Goal: Task Accomplishment & Management: Manage account settings

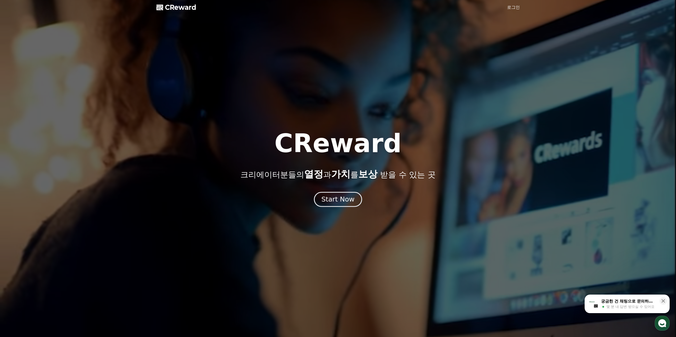
click at [333, 198] on div "Start Now" at bounding box center [337, 199] width 33 height 9
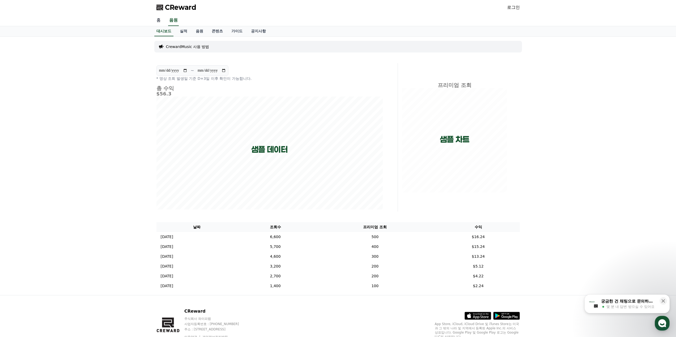
click at [158, 20] on link "홈" at bounding box center [158, 20] width 13 height 11
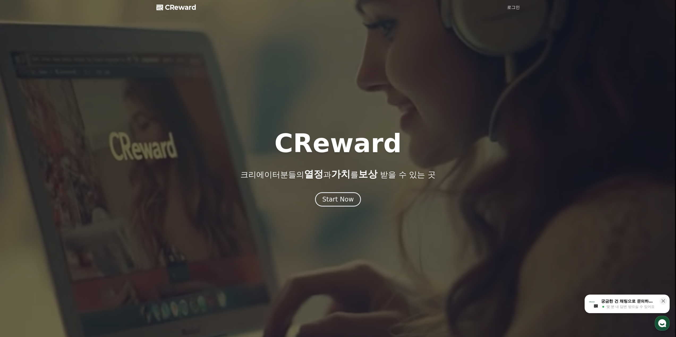
click at [516, 5] on link "로그인" at bounding box center [513, 7] width 13 height 6
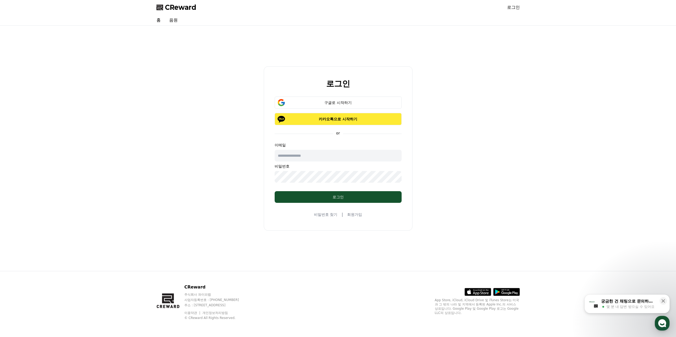
click at [329, 118] on p "카카오톡으로 시작하기" at bounding box center [338, 119] width 112 height 5
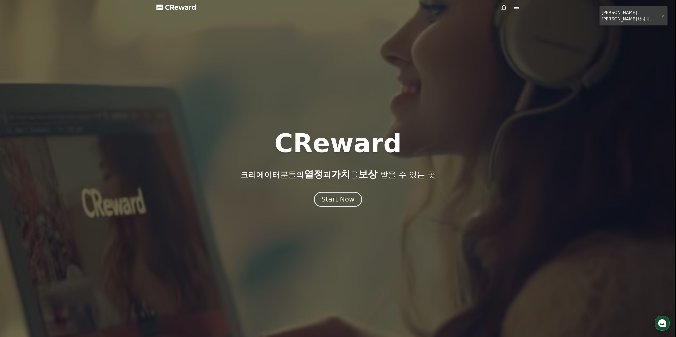
click at [341, 201] on div "Start Now" at bounding box center [337, 199] width 33 height 9
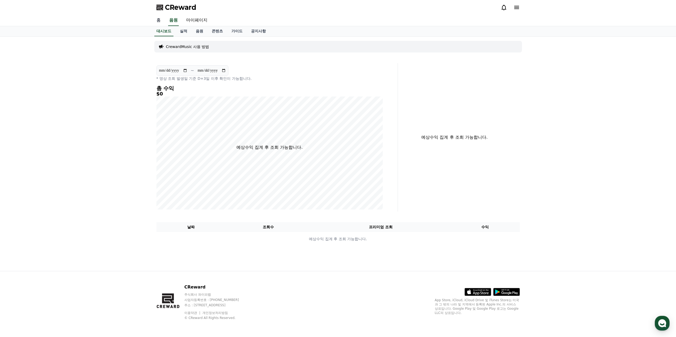
click at [155, 24] on link "홈" at bounding box center [158, 20] width 13 height 11
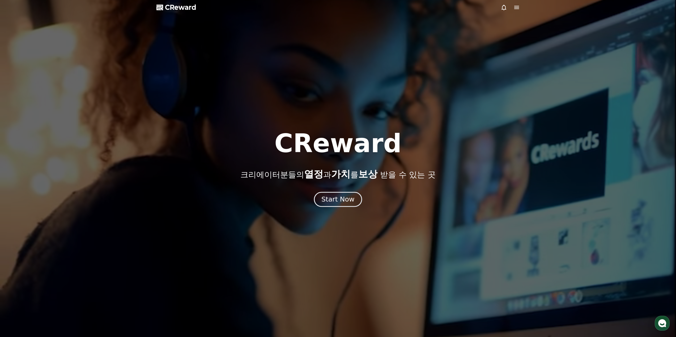
click at [321, 202] on button "Start Now" at bounding box center [338, 199] width 48 height 15
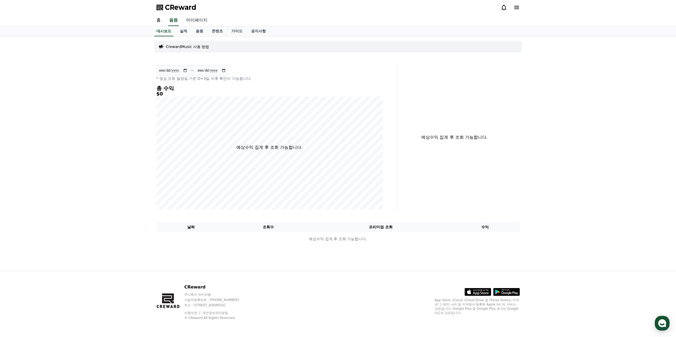
click at [189, 23] on link "마이페이지" at bounding box center [197, 20] width 30 height 11
select select "**********"
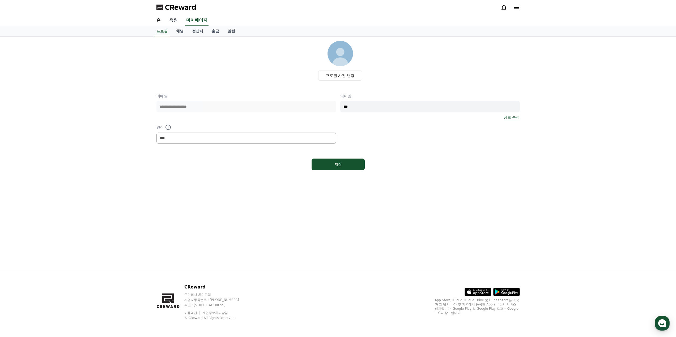
click at [172, 23] on link "음원" at bounding box center [173, 20] width 17 height 11
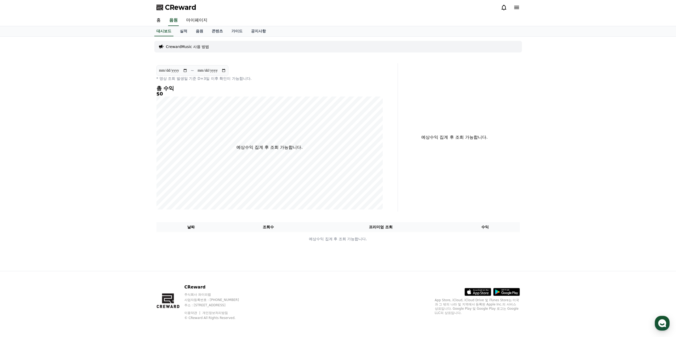
click at [183, 48] on p "CrewardMusic 사용 방법" at bounding box center [187, 46] width 43 height 5
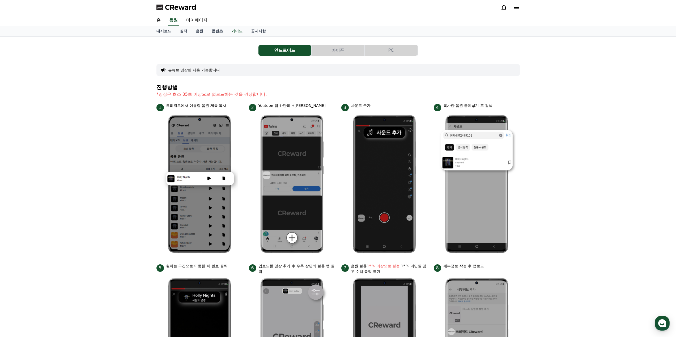
click at [395, 48] on button "PC" at bounding box center [391, 50] width 53 height 11
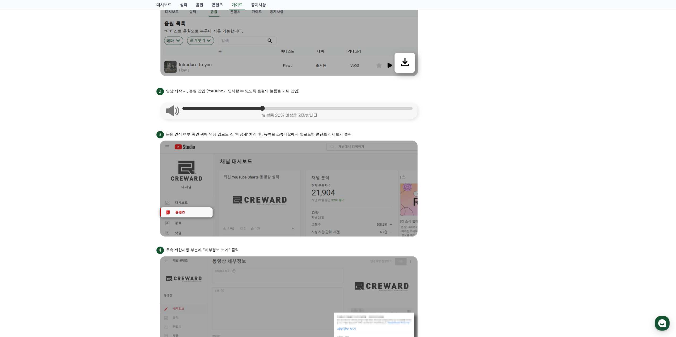
scroll to position [186, 0]
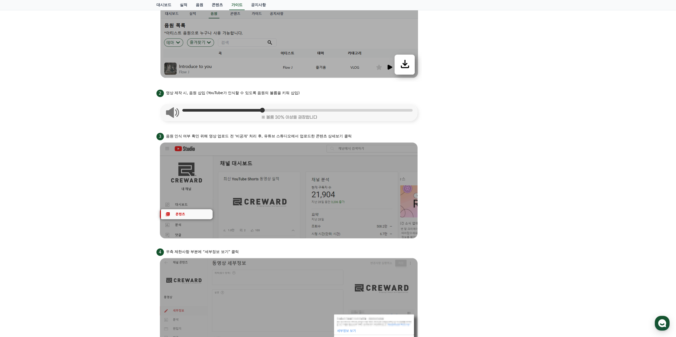
drag, startPoint x: 357, startPoint y: 136, endPoint x: 162, endPoint y: 137, distance: 194.9
click at [162, 137] on div "3 음원 인식 여부 확인 위해 영상 업로드 전 '비공개' 처리 후, 유튜브 스튜디오에서 업로드한 콘텐츠 상세보기 클릭" at bounding box center [337, 136] width 363 height 8
click at [162, 137] on span "3" at bounding box center [159, 136] width 7 height 7
drag, startPoint x: 204, startPoint y: 136, endPoint x: 253, endPoint y: 136, distance: 49.7
click at [253, 136] on p "음원 인식 여부 확인 위해 영상 업로드 전 '비공개' 처리 후, 유튜브 스튜디오에서 업로드한 콘텐츠 상세보기 클릭" at bounding box center [259, 137] width 186 height 6
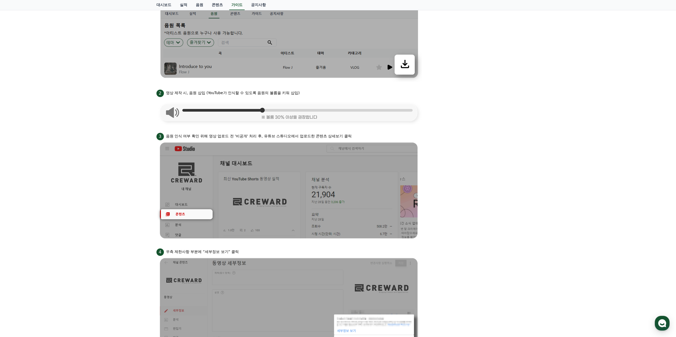
click at [252, 135] on p "음원 인식 여부 확인 위해 영상 업로드 전 '비공개' 처리 후, 유튜브 스튜디오에서 업로드한 콘텐츠 상세보기 클릭" at bounding box center [259, 137] width 186 height 6
click at [198, 129] on ul "1 크리워드 뮤직에서 음원 다운로드 2 영상 제작 시, 음원 삽입 (YouTube가 인식할 수 있도록 음원의 볼륨을 키워 삽입) 3 음원 인식…" at bounding box center [337, 223] width 363 height 500
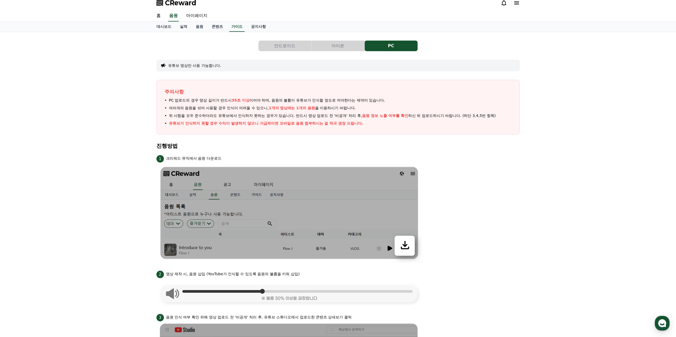
scroll to position [0, 0]
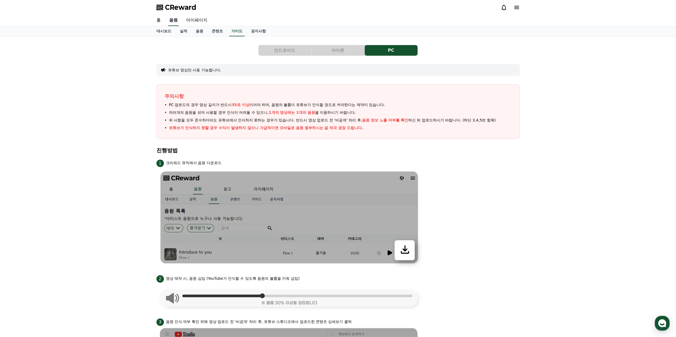
click at [170, 23] on link "음원" at bounding box center [173, 20] width 11 height 11
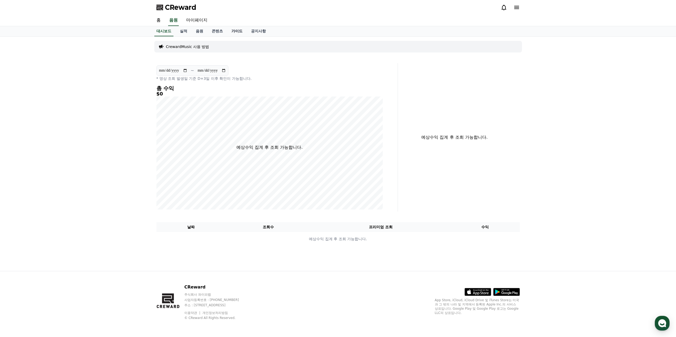
click at [234, 32] on link "가이드" at bounding box center [237, 31] width 20 height 10
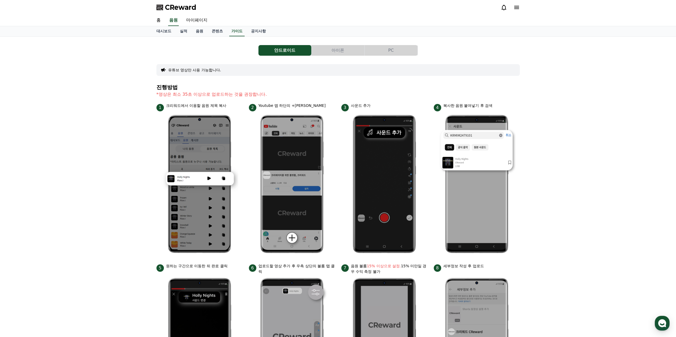
click at [398, 50] on button "PC" at bounding box center [391, 50] width 53 height 11
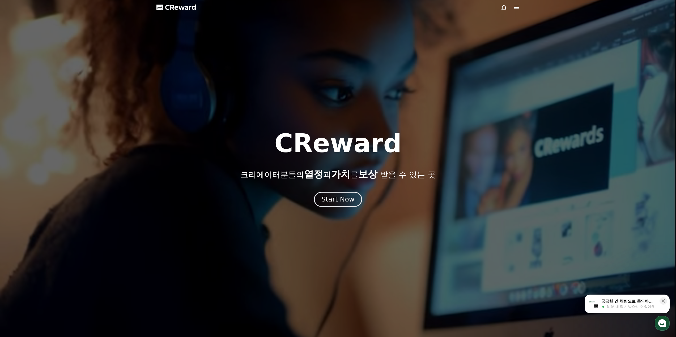
click at [342, 203] on div "Start Now" at bounding box center [337, 199] width 33 height 9
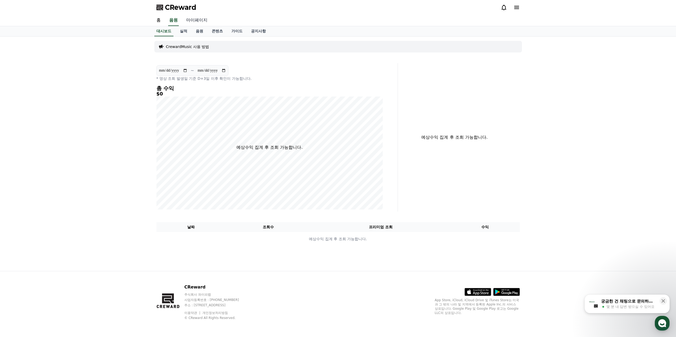
click at [196, 23] on link "마이페이지" at bounding box center [197, 20] width 30 height 11
select select "**********"
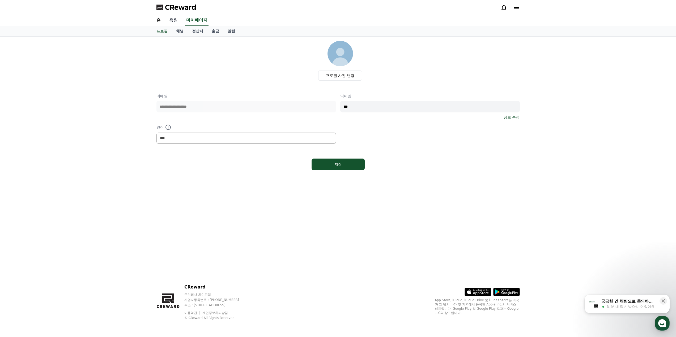
click at [176, 20] on link "음원" at bounding box center [173, 20] width 17 height 11
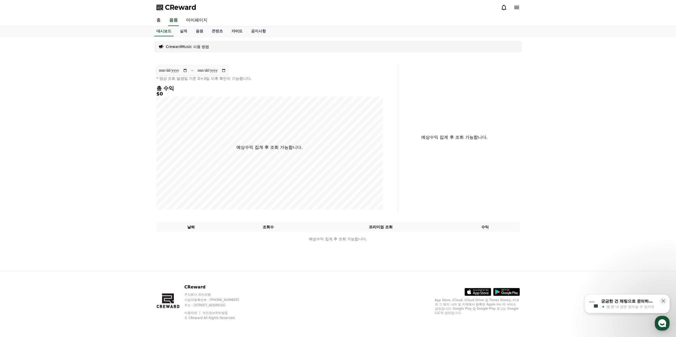
click at [232, 31] on link "가이드" at bounding box center [237, 31] width 20 height 10
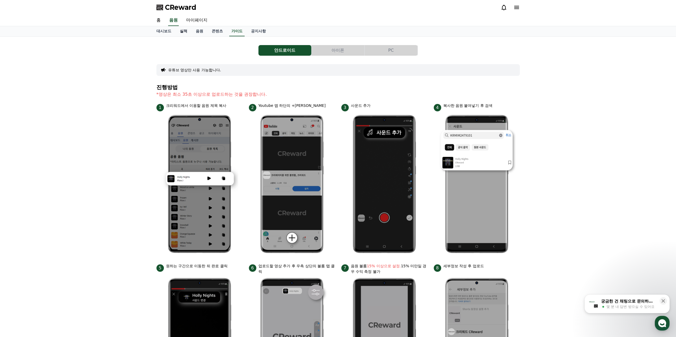
click at [177, 27] on link "실적" at bounding box center [184, 31] width 16 height 10
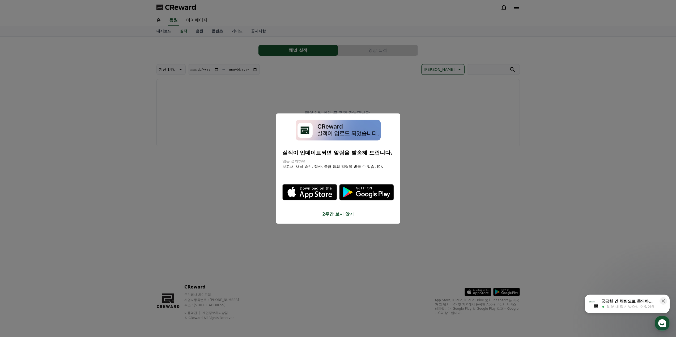
click at [343, 102] on button "close modal" at bounding box center [338, 168] width 676 height 337
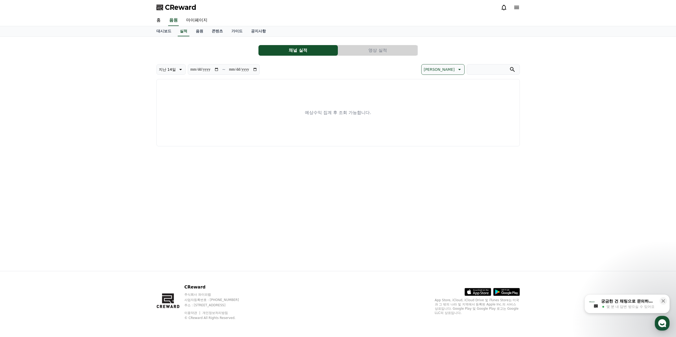
click at [151, 19] on div "홈 음원 마이페이지" at bounding box center [338, 20] width 676 height 11
click at [156, 19] on link "홈" at bounding box center [158, 20] width 13 height 11
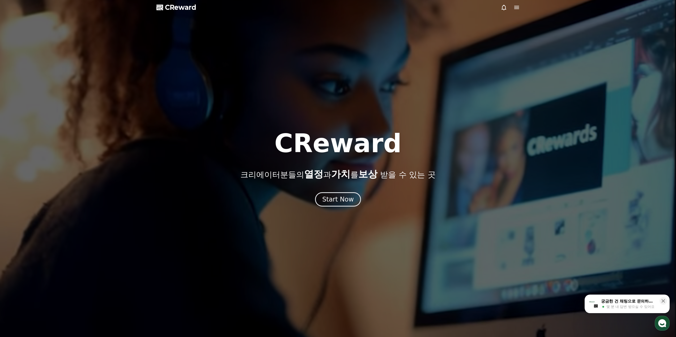
click at [343, 191] on div "CReward 크리에이터분들의 열정 과 가치 를 보상 받을 수 있는 곳 Start Now" at bounding box center [338, 169] width 676 height 76
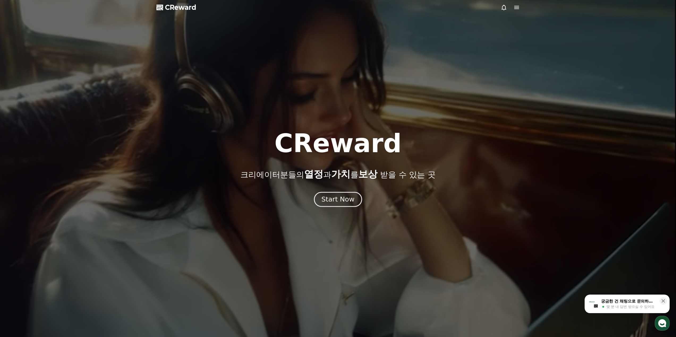
click at [345, 198] on div "Start Now" at bounding box center [337, 199] width 33 height 9
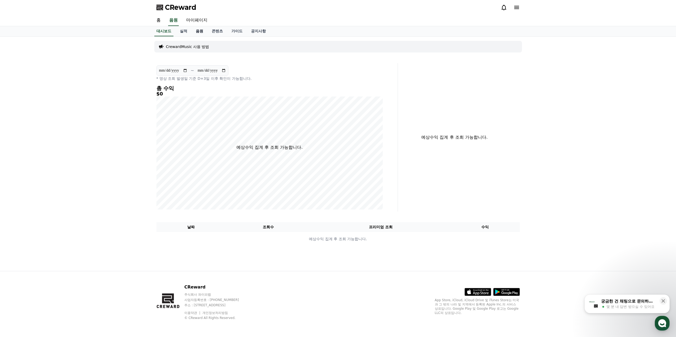
click at [204, 34] on link "음원" at bounding box center [199, 31] width 16 height 10
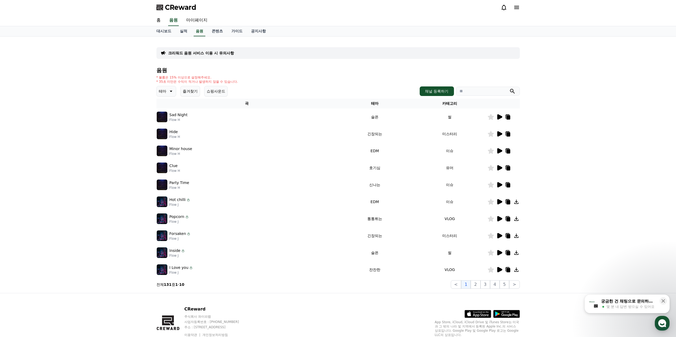
click at [165, 92] on p "테마" at bounding box center [162, 91] width 7 height 7
click at [301, 90] on div "테마 테마 전체 환상적인 호기심 어두운 밝은 통통튀는 신나는 반전 웅장한 드라마틱 즐거움 분위기있는 EDM 그루브 슬픈 잔잔한 귀여운 감동적인…" at bounding box center [337, 91] width 363 height 11
click at [292, 80] on div "* 볼륨은 15% 이상으로 설정해주세요. * 35초 미만은 수익이 적거나 발생하지 않을 수 있습니다." at bounding box center [337, 79] width 363 height 8
click at [122, 104] on div "크리워드 음원 서비스 이용 시 유의사항 음원 * 볼륨은 15% 이상으로 설정해주세요. * 35초 미만은 수익이 적거나 발생하지 않을 수 있습니…" at bounding box center [338, 165] width 676 height 257
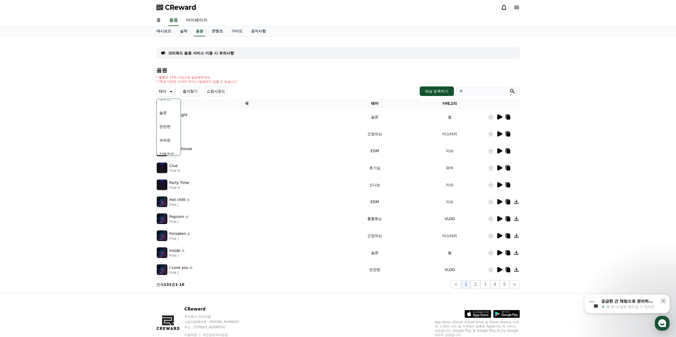
click at [168, 89] on icon at bounding box center [170, 91] width 6 height 6
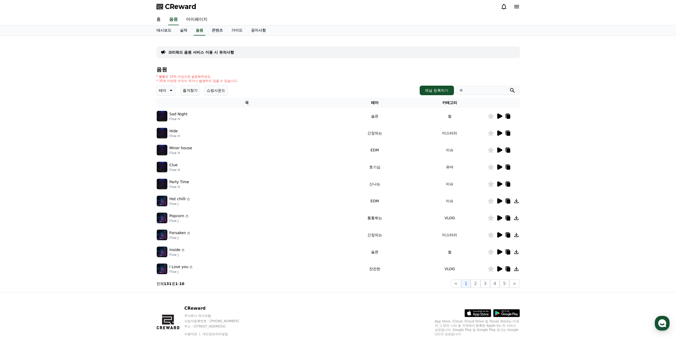
scroll to position [0, 0]
click at [165, 90] on p "테마" at bounding box center [162, 91] width 7 height 7
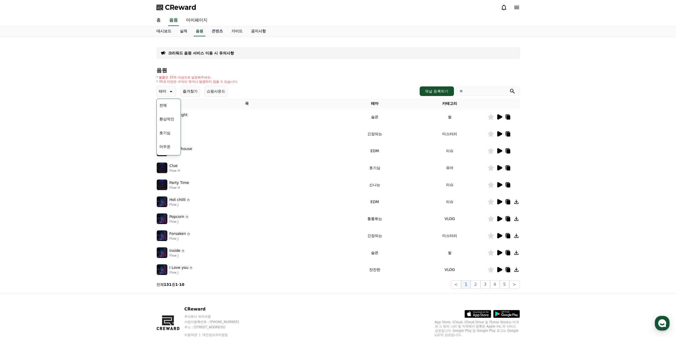
click at [438, 76] on div "* 볼륨은 15% 이상으로 설정해주세요. * 35초 미만은 수익이 적거나 발생하지 않을 수 있습니다." at bounding box center [337, 79] width 363 height 8
click at [477, 94] on input "search" at bounding box center [488, 91] width 64 height 9
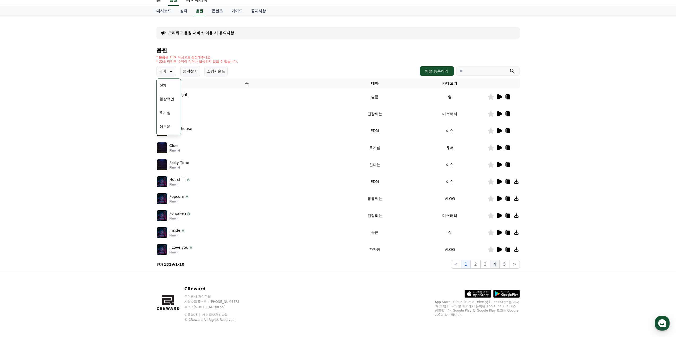
scroll to position [22, 0]
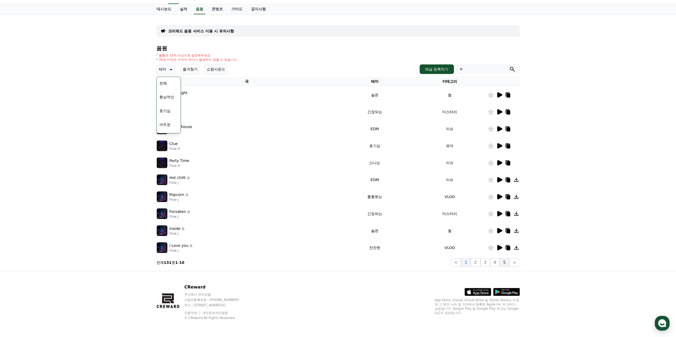
click at [504, 261] on button "5" at bounding box center [504, 263] width 10 height 8
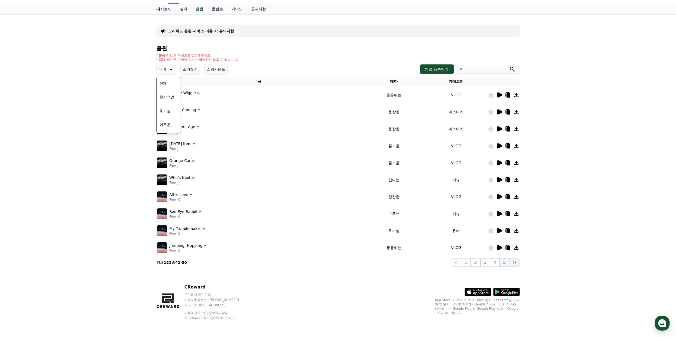
click at [516, 261] on button ">" at bounding box center [514, 263] width 10 height 8
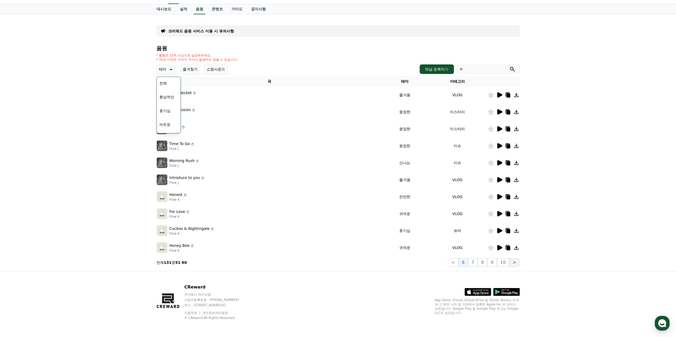
click at [516, 261] on button ">" at bounding box center [514, 263] width 10 height 8
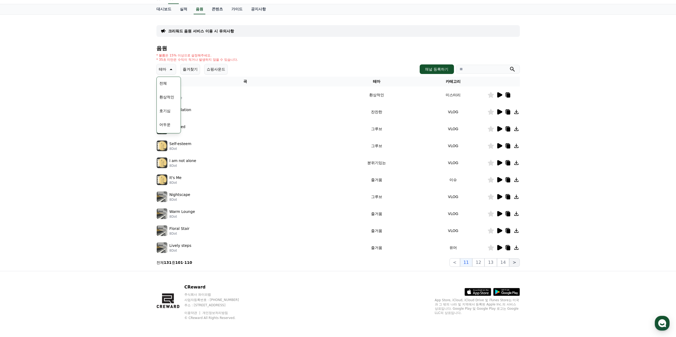
click at [516, 261] on button ">" at bounding box center [514, 263] width 10 height 8
click at [515, 262] on button ">" at bounding box center [514, 263] width 10 height 8
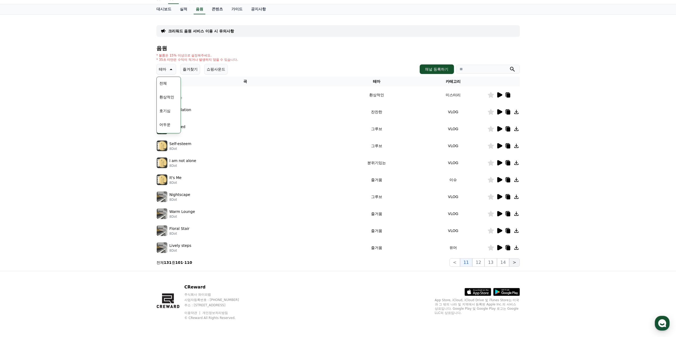
click at [515, 262] on button ">" at bounding box center [514, 263] width 10 height 8
click at [498, 264] on button "14" at bounding box center [503, 263] width 12 height 8
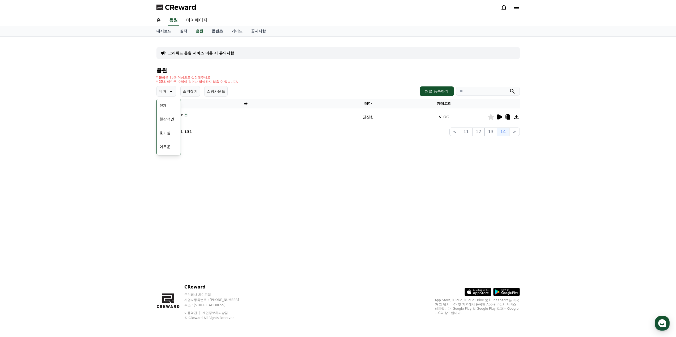
click at [512, 263] on div "크리워드 음원 서비스 이용 시 유의사항 음원 * 볼륨은 15% 이상으로 설정해주세요. * 35초 미만은 수익이 적거나 발생하지 않을 수 있습니…" at bounding box center [338, 154] width 372 height 235
click at [165, 89] on p "테마" at bounding box center [162, 91] width 7 height 7
click at [145, 105] on div "크리워드 음원 서비스 이용 시 유의사항 음원 * 볼륨은 15% 이상으로 설정해주세요. * 35초 미만은 수익이 적거나 발생하지 않을 수 있습니…" at bounding box center [338, 154] width 676 height 235
click at [499, 118] on icon at bounding box center [499, 116] width 5 height 5
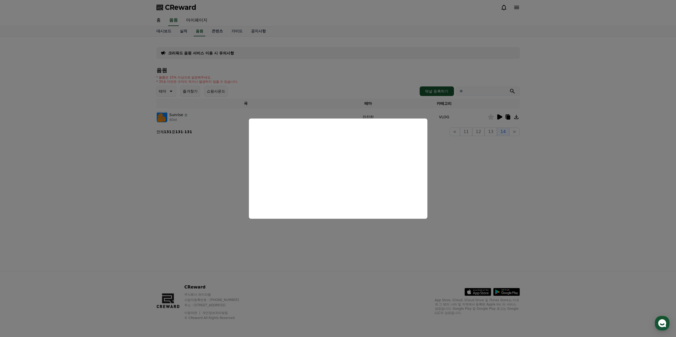
click at [209, 186] on button "close modal" at bounding box center [338, 168] width 676 height 337
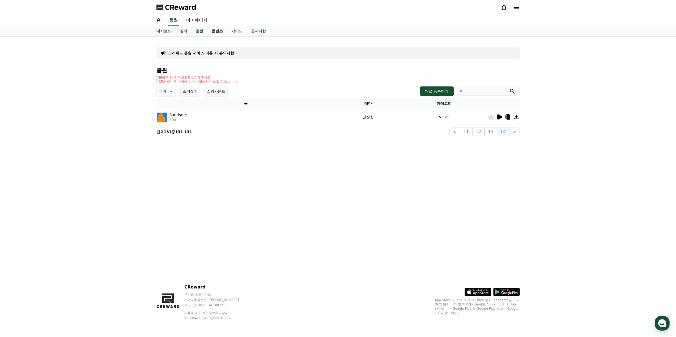
click at [219, 35] on link "콘텐츠" at bounding box center [217, 31] width 20 height 10
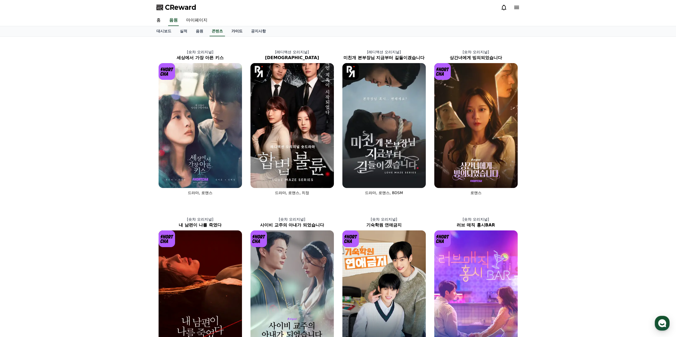
click at [234, 34] on link "가이드" at bounding box center [237, 31] width 20 height 10
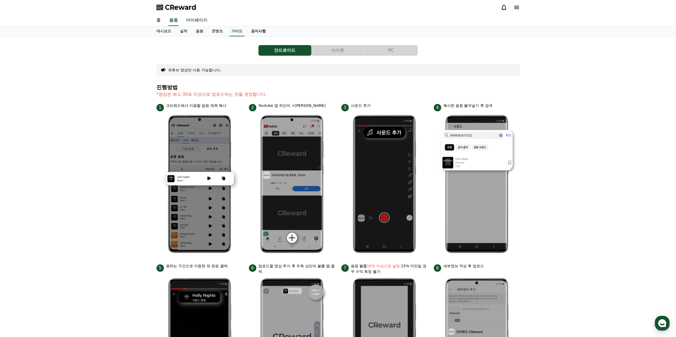
click at [252, 35] on link "공지사항" at bounding box center [258, 31] width 23 height 10
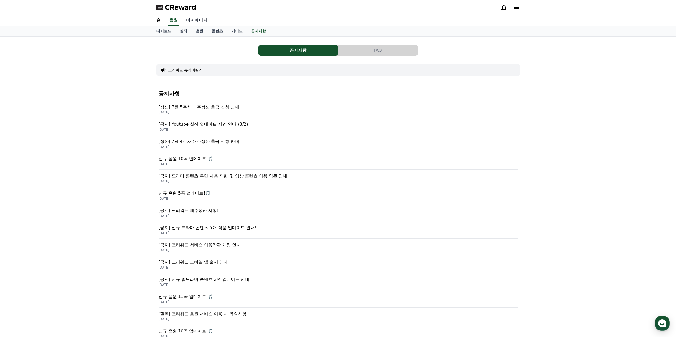
click at [195, 22] on link "마이페이지" at bounding box center [197, 20] width 30 height 11
select select "**********"
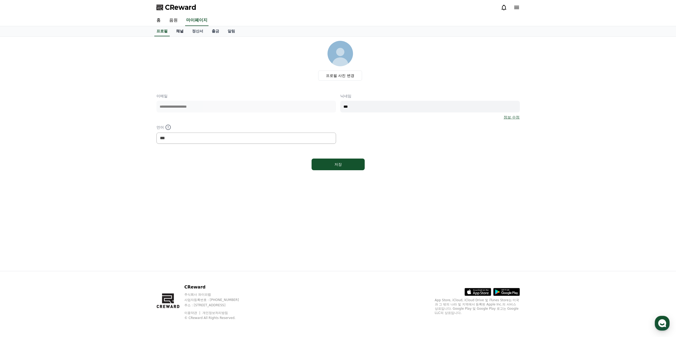
click at [177, 34] on link "채널" at bounding box center [180, 31] width 16 height 10
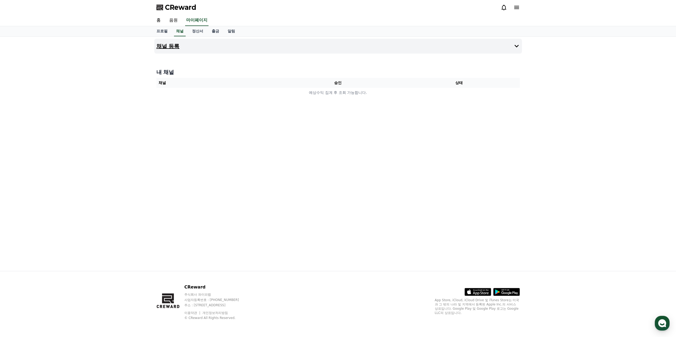
click at [519, 48] on icon at bounding box center [516, 46] width 6 height 6
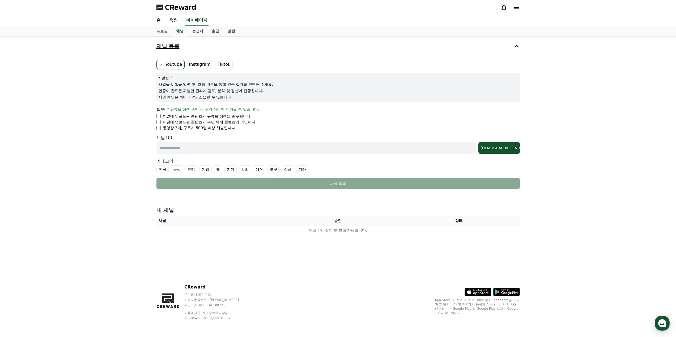
drag, startPoint x: 164, startPoint y: 117, endPoint x: 228, endPoint y: 116, distance: 64.0
click at [228, 116] on p "채널에 업로드된 콘텐츠가 유튜브 정책을 준수합니다." at bounding box center [207, 116] width 89 height 5
drag, startPoint x: 192, startPoint y: 130, endPoint x: 235, endPoint y: 131, distance: 43.6
click at [235, 131] on form "Youtube Instagram Tiktok * 알림 * 채널을 URL을 입력 후, 조회 버튼을 통해 인증 절차를 진행해 주세요. 인증이 완료…" at bounding box center [337, 125] width 363 height 130
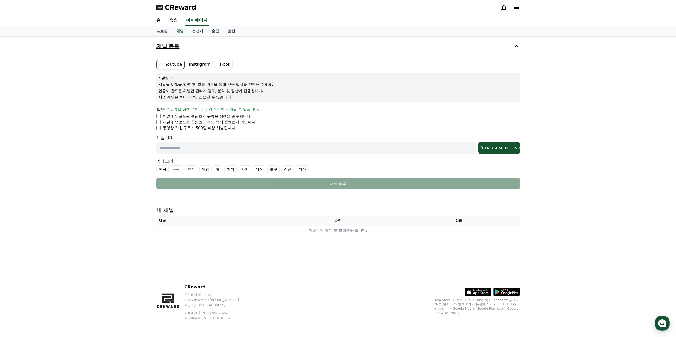
click at [235, 131] on form "Youtube Instagram Tiktok * 알림 * 채널을 URL을 입력 후, 조회 버튼을 통해 인증 절차를 진행해 주세요. 인증이 완료…" at bounding box center [337, 125] width 363 height 130
click at [233, 147] on input "text" at bounding box center [316, 148] width 320 height 12
